Goal: Task Accomplishment & Management: Use online tool/utility

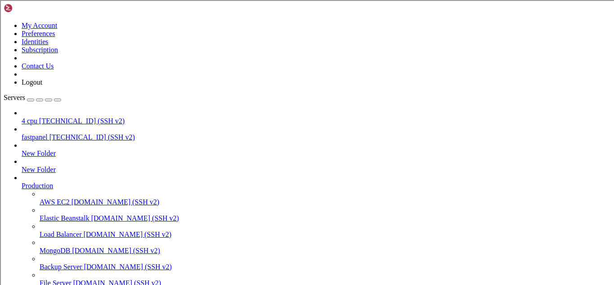
scroll to position [1, 0]
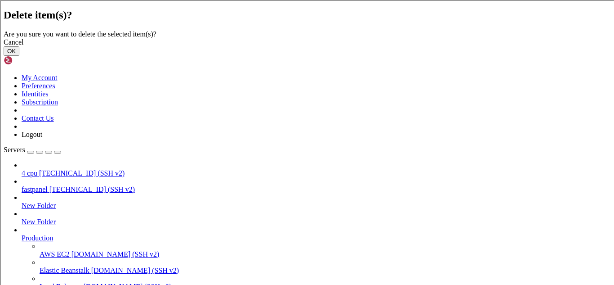
click at [19, 56] on button "OK" at bounding box center [12, 50] width 16 height 9
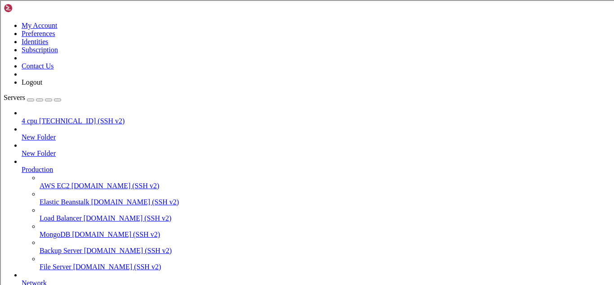
click at [31, 100] on div "button" at bounding box center [31, 100] width 0 height 0
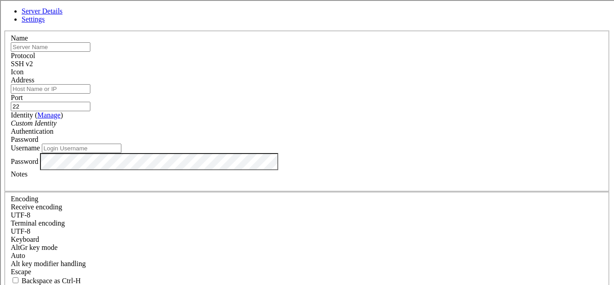
click at [90, 52] on input "text" at bounding box center [51, 46] width 80 height 9
type input "1cpu"
click at [261, 94] on div "Address" at bounding box center [307, 85] width 593 height 18
click at [121, 153] on input "Username" at bounding box center [82, 147] width 80 height 9
type input "root"
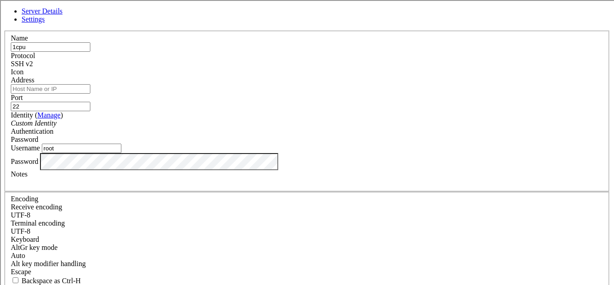
click at [90, 94] on input "Address" at bounding box center [51, 88] width 80 height 9
paste input "[TECHNICAL_ID]"
type input "[TECHNICAL_ID]"
